Goal: Task Accomplishment & Management: Manage account settings

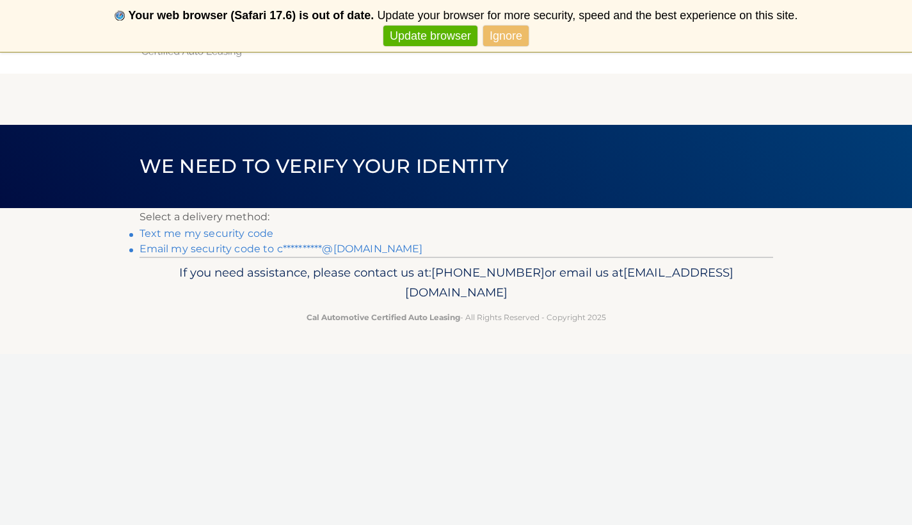
click at [232, 236] on link "Text me my security code" at bounding box center [207, 233] width 134 height 12
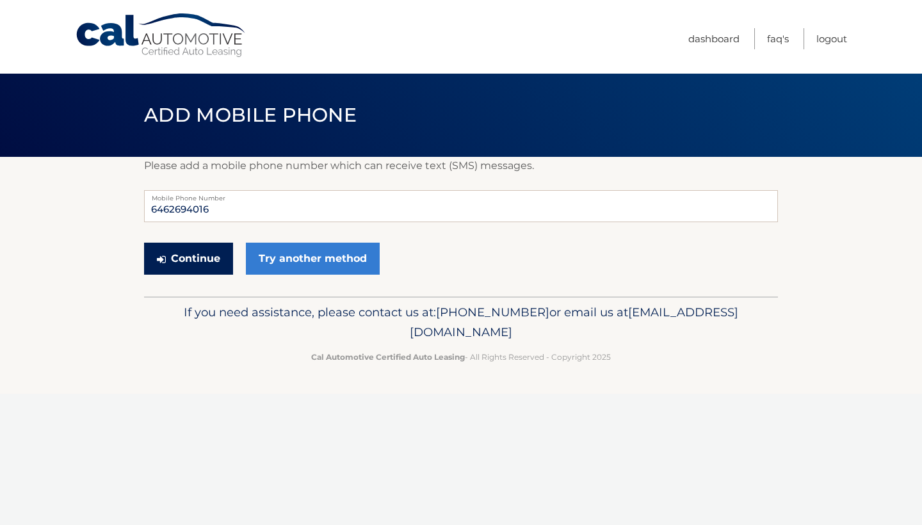
click at [225, 266] on button "Continue" at bounding box center [188, 259] width 89 height 32
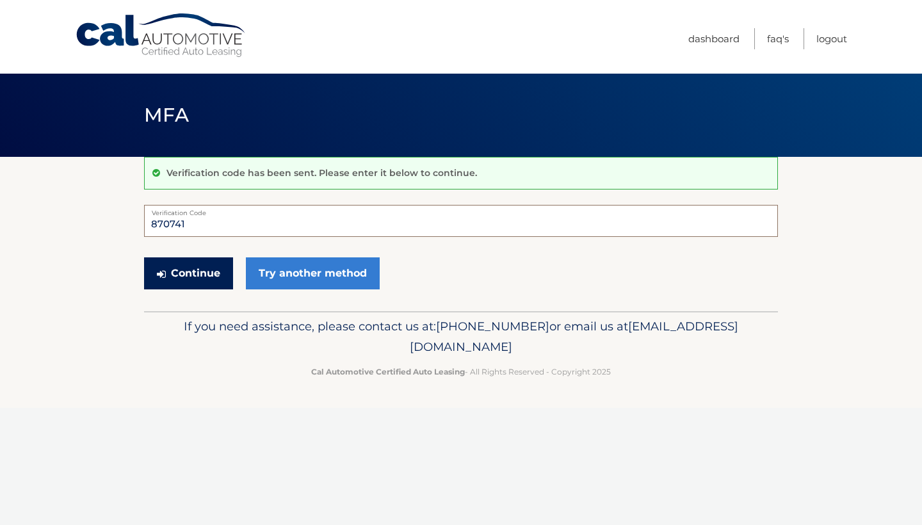
type input "870741"
click at [176, 280] on button "Continue" at bounding box center [188, 273] width 89 height 32
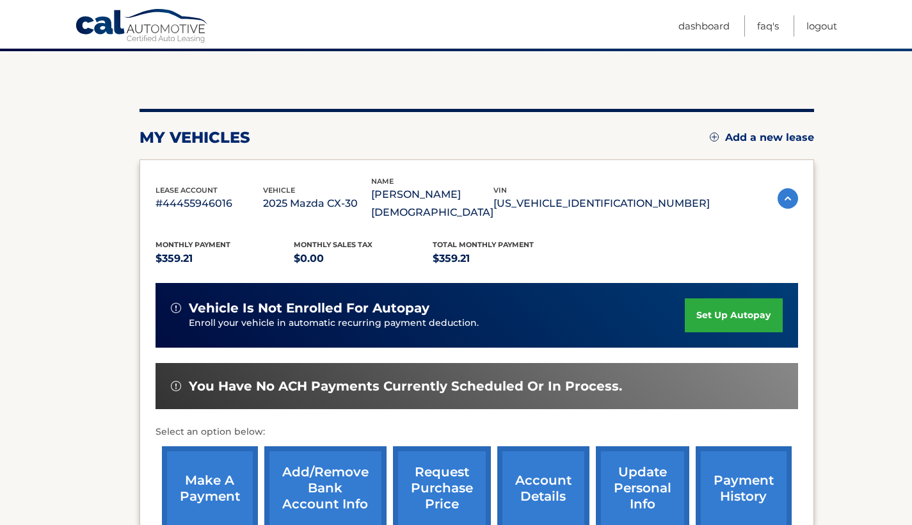
scroll to position [106, 0]
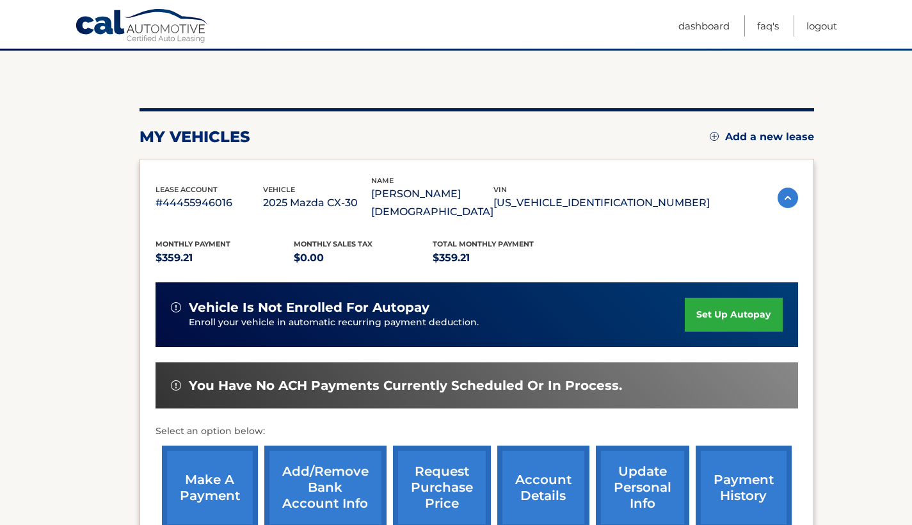
click at [734, 313] on link "set up autopay" at bounding box center [733, 315] width 97 height 34
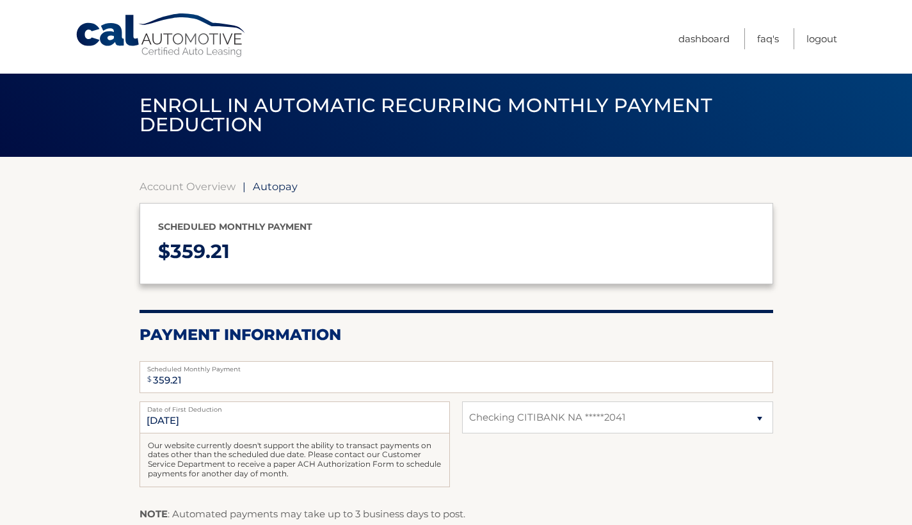
select select "MTlmYTI2MDEtM2U4ZC00YmM4LWIwZjktZmEyYzIzMmUwMjkx"
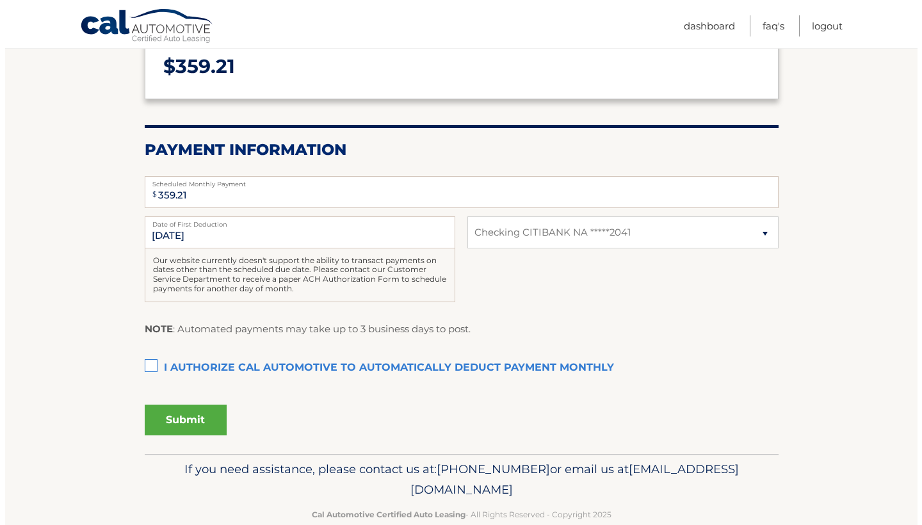
scroll to position [186, 0]
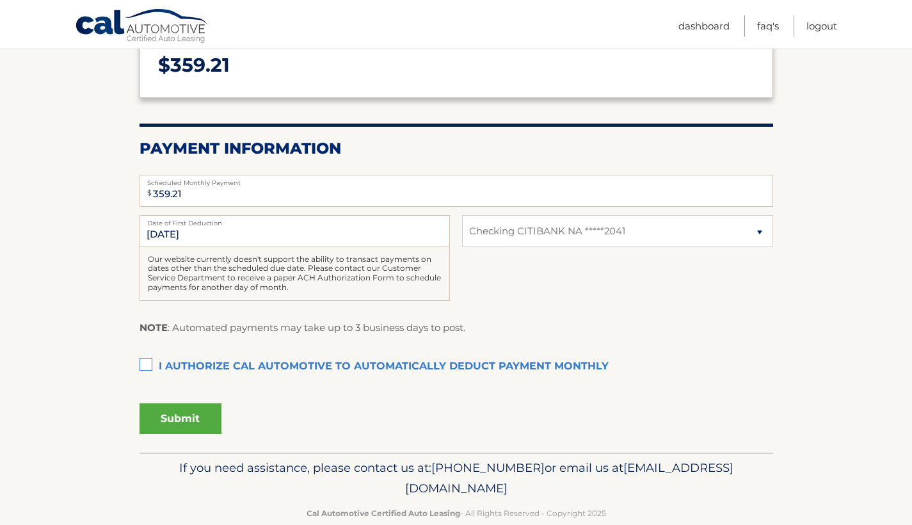
click at [145, 361] on label "I authorize cal automotive to automatically deduct payment monthly This checkbo…" at bounding box center [457, 367] width 634 height 26
click at [0, 0] on input "I authorize cal automotive to automatically deduct payment monthly This checkbo…" at bounding box center [0, 0] width 0 height 0
click at [184, 417] on button "Submit" at bounding box center [181, 418] width 82 height 31
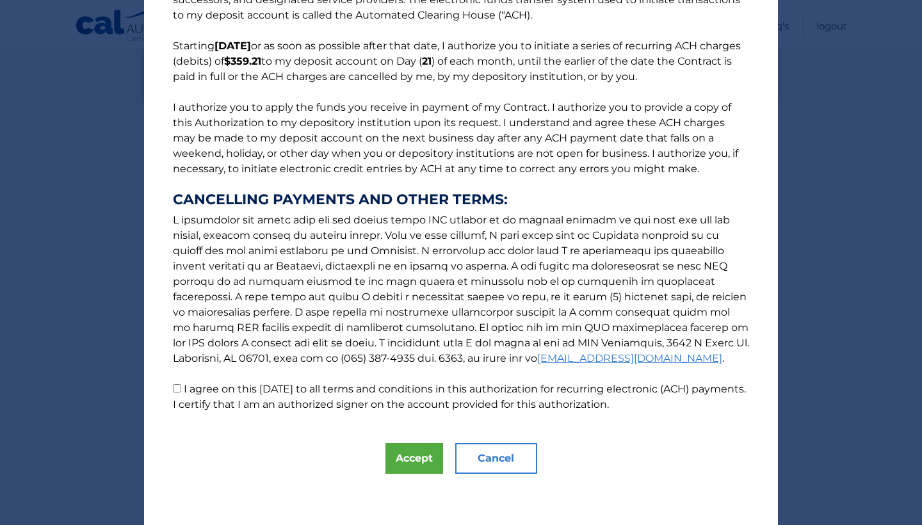
scroll to position [80, 0]
click at [403, 471] on button "Accept" at bounding box center [414, 458] width 58 height 31
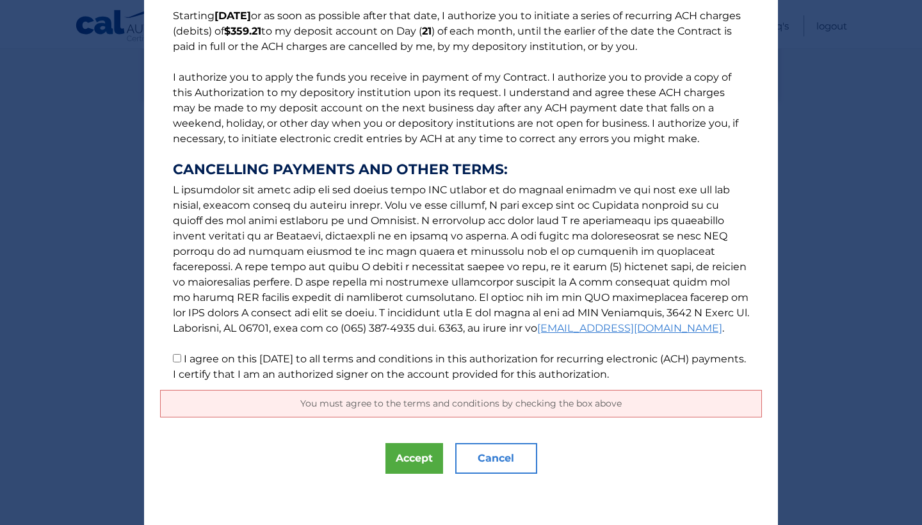
scroll to position [110, 0]
click at [396, 460] on button "Accept" at bounding box center [414, 458] width 58 height 31
click at [173, 360] on input "I agree on this 09/18/2025 to all terms and conditions in this authorization fo…" at bounding box center [177, 358] width 8 height 8
checkbox input "true"
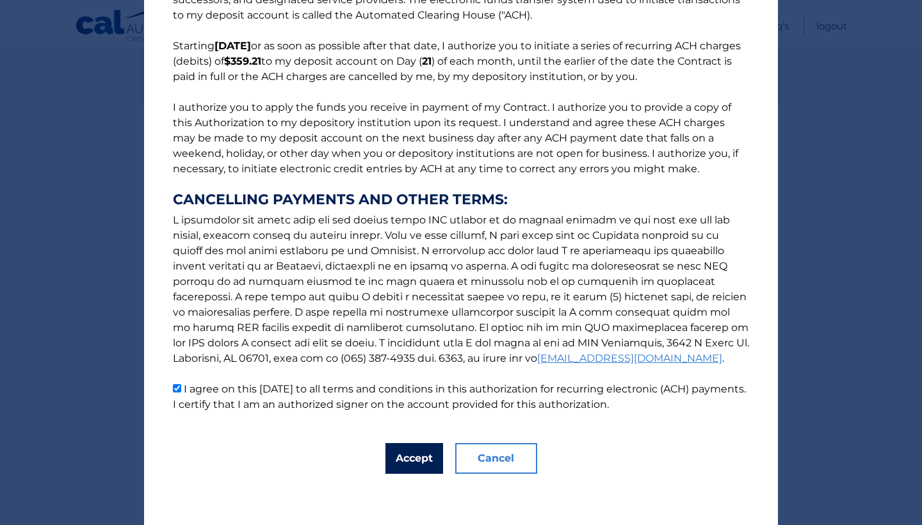
click at [410, 461] on button "Accept" at bounding box center [414, 458] width 58 height 31
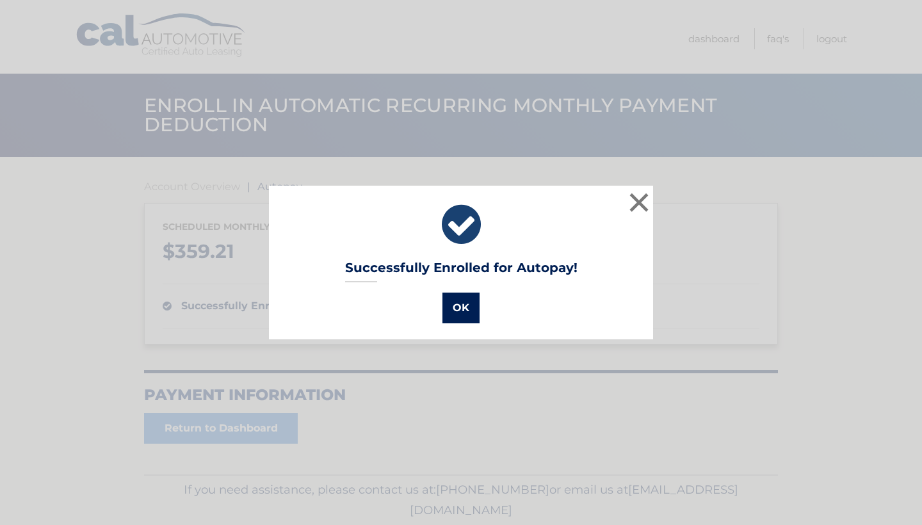
click at [457, 311] on button "OK" at bounding box center [460, 308] width 37 height 31
